Goal: Transaction & Acquisition: Purchase product/service

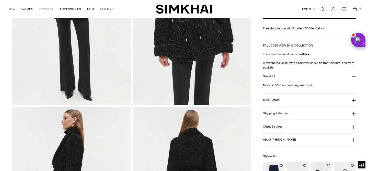
scroll to position [116, 0]
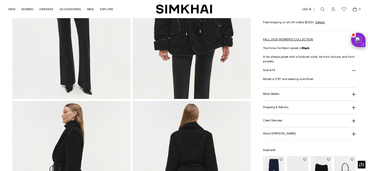
click at [278, 97] on button "More Details" at bounding box center [309, 94] width 93 height 13
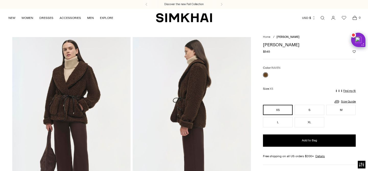
click at [348, 90] on p "Find my fit" at bounding box center [349, 90] width 13 height 3
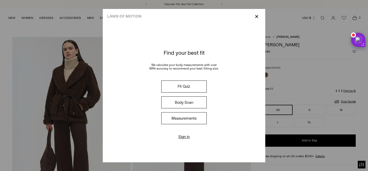
click at [185, 84] on button "Fit Quiz" at bounding box center [184, 87] width 46 height 12
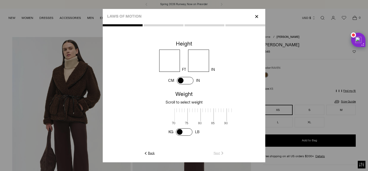
scroll to position [1, 166]
click at [169, 65] on input "number" at bounding box center [169, 61] width 21 height 22
type input "*"
click at [203, 66] on input "number" at bounding box center [198, 61] width 21 height 22
type input "*"
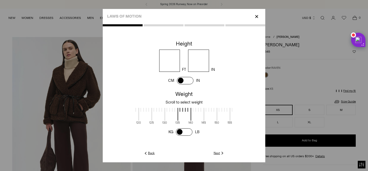
click at [184, 116] on span at bounding box center [185, 114] width 14 height 13
click at [219, 76] on div at bounding box center [183, 81] width 157 height 10
drag, startPoint x: 182, startPoint y: 112, endPoint x: 178, endPoint y: 113, distance: 4.1
click at [178, 113] on span at bounding box center [181, 114] width 14 height 13
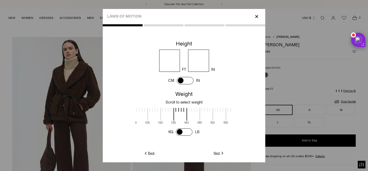
click at [186, 129] on span at bounding box center [184, 131] width 17 height 7
click at [189, 133] on span at bounding box center [184, 131] width 17 height 7
click at [218, 152] on link "Next" at bounding box center [219, 153] width 11 height 5
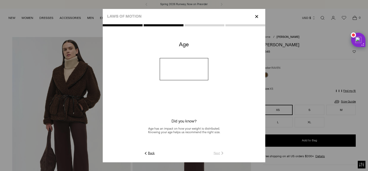
click at [186, 73] on input "number" at bounding box center [184, 69] width 49 height 22
type input "**"
click at [218, 153] on link "Next" at bounding box center [219, 153] width 11 height 5
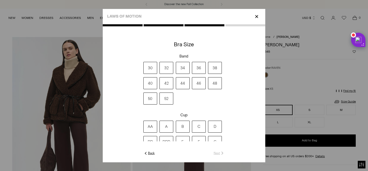
click at [165, 69] on label "32" at bounding box center [167, 68] width 14 height 12
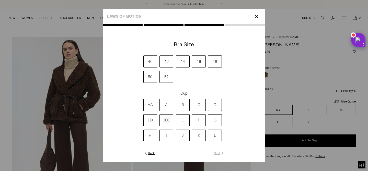
scroll to position [28, 0]
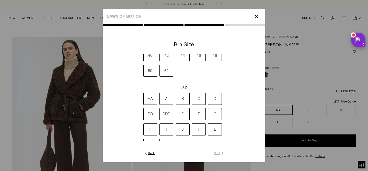
click at [153, 117] on label "DD" at bounding box center [150, 114] width 14 height 12
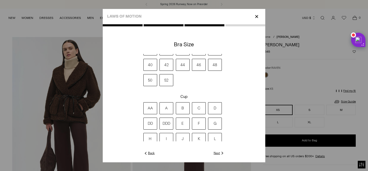
click at [216, 152] on link "Next" at bounding box center [219, 153] width 11 height 5
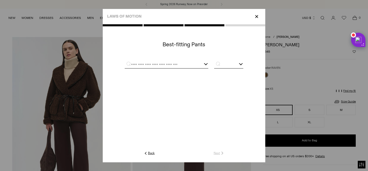
click at [181, 65] on input "text" at bounding box center [160, 65] width 71 height 6
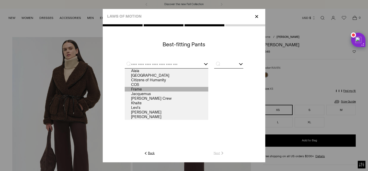
click at [142, 89] on link "Frame" at bounding box center [167, 89] width 84 height 5
type input "*****"
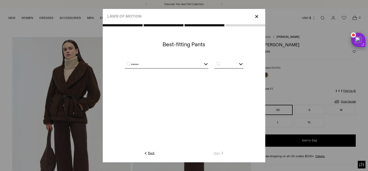
click at [224, 66] on input "text" at bounding box center [228, 65] width 29 height 6
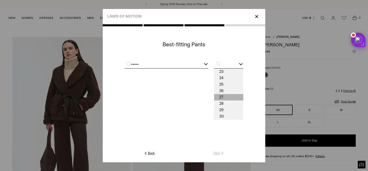
click at [220, 96] on span "27" at bounding box center [228, 97] width 29 height 6
type input "**"
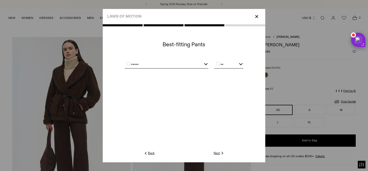
click at [215, 153] on link "Next" at bounding box center [219, 153] width 11 height 5
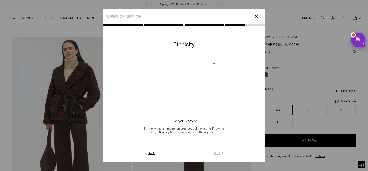
click at [195, 59] on bc-ethnicity at bounding box center [184, 94] width 163 height 111
click at [216, 64] on div at bounding box center [184, 64] width 65 height 6
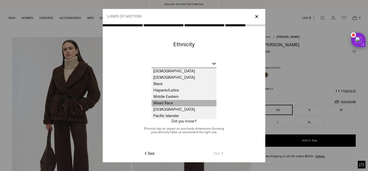
scroll to position [13, 0]
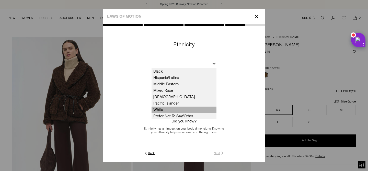
click at [167, 110] on span "White" at bounding box center [184, 110] width 65 height 6
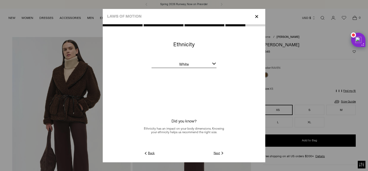
click at [219, 153] on link "Next" at bounding box center [219, 153] width 11 height 5
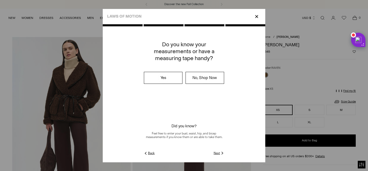
click at [217, 152] on link "Next" at bounding box center [219, 153] width 11 height 5
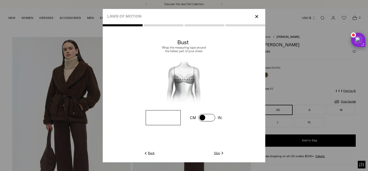
click at [170, 121] on input "number" at bounding box center [163, 117] width 35 height 15
type input "****"
click at [219, 153] on link "Next" at bounding box center [219, 153] width 11 height 5
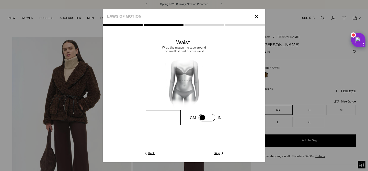
click at [158, 122] on input "number" at bounding box center [163, 117] width 35 height 15
type input "****"
click at [224, 155] on img at bounding box center [222, 153] width 5 height 5
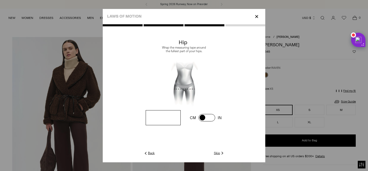
click at [166, 118] on input "number" at bounding box center [163, 117] width 35 height 15
type input "****"
click at [215, 153] on link "Next" at bounding box center [219, 153] width 11 height 5
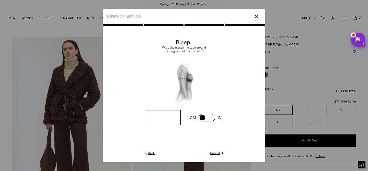
click at [215, 154] on link "Submit" at bounding box center [217, 153] width 15 height 5
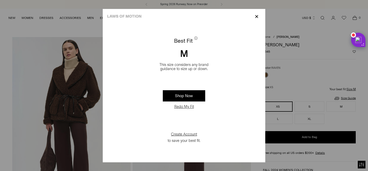
click at [257, 16] on p "✕" at bounding box center [256, 16] width 7 height 9
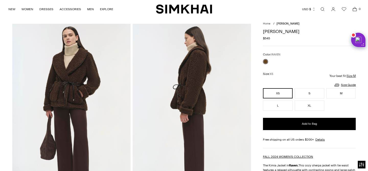
scroll to position [14, 0]
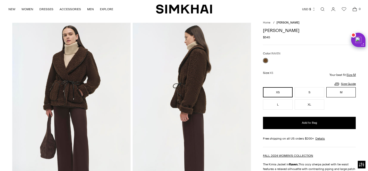
click at [342, 93] on button "M" at bounding box center [341, 92] width 30 height 10
